Goal: Task Accomplishment & Management: Use online tool/utility

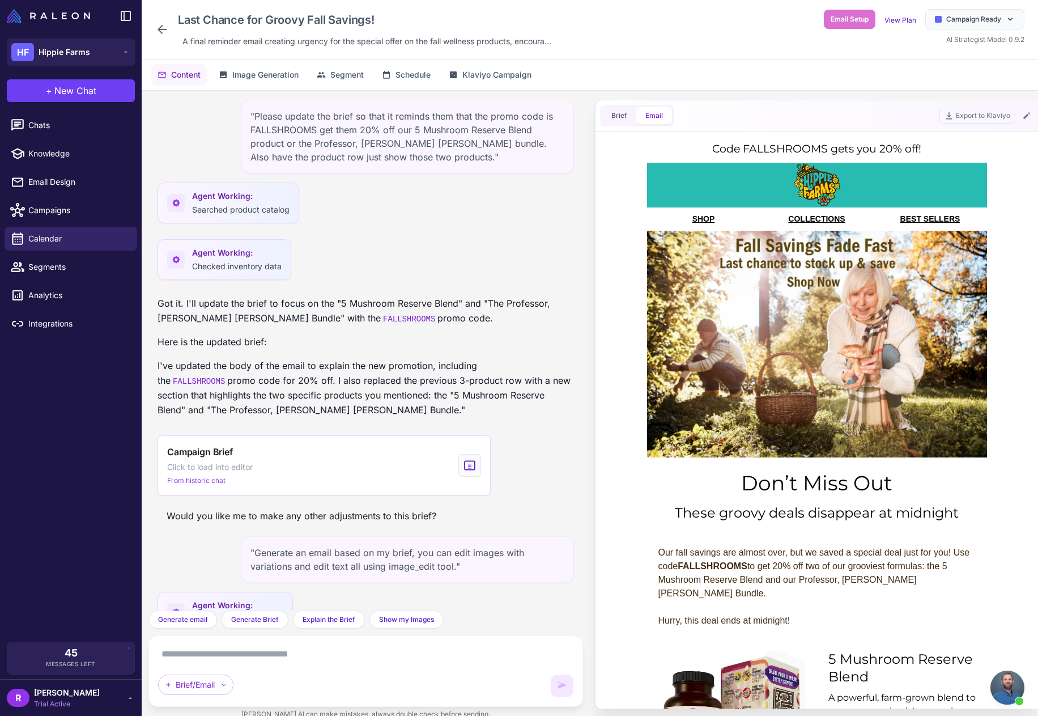
scroll to position [1117, 0]
